Goal: Transaction & Acquisition: Obtain resource

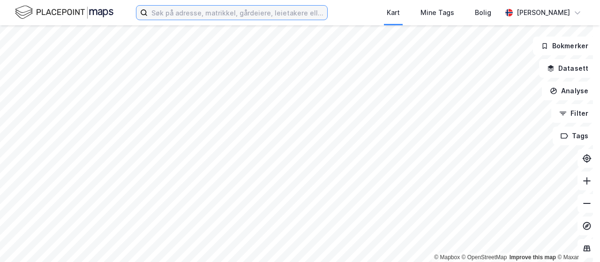
click at [251, 14] on input at bounding box center [238, 13] width 180 height 14
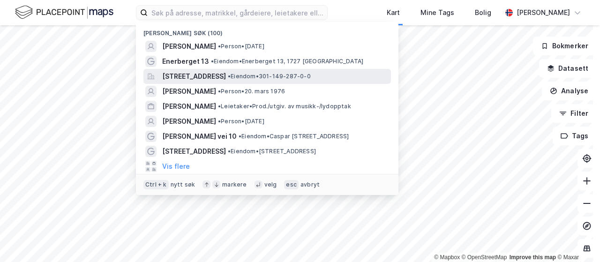
click at [226, 74] on span "[STREET_ADDRESS]" at bounding box center [194, 76] width 64 height 11
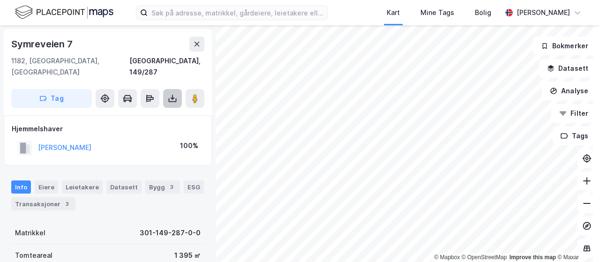
click at [174, 94] on icon at bounding box center [172, 98] width 9 height 9
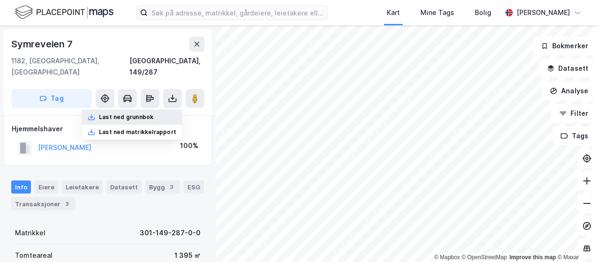
click at [156, 110] on div "Last ned grunnbok" at bounding box center [132, 117] width 100 height 15
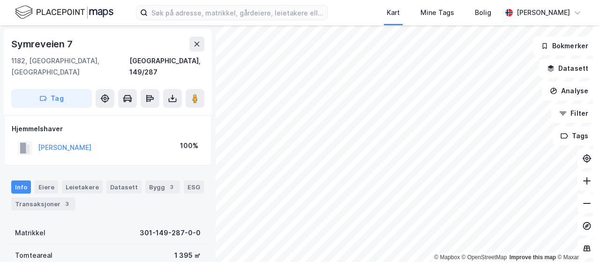
click at [355, 15] on div "Kart Mine Tags Bolig [PERSON_NAME]" at bounding box center [300, 12] width 600 height 25
